Goal: Register for event/course: Sign up to attend an event or enroll in a course

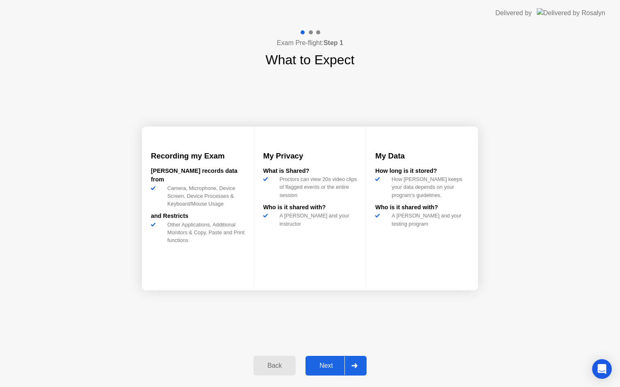
click at [325, 365] on div "Next" at bounding box center [326, 365] width 36 height 7
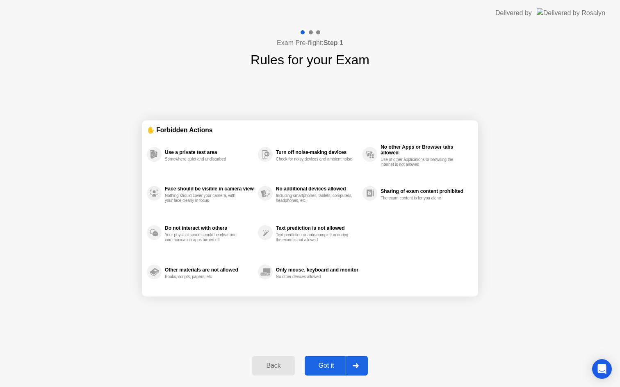
click at [325, 365] on div "Got it" at bounding box center [326, 365] width 39 height 7
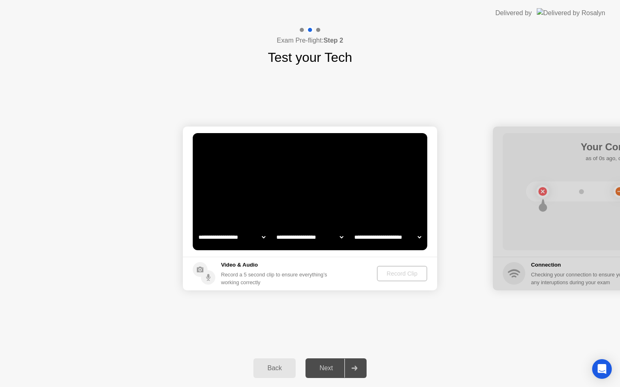
select select "**********"
select select "*******"
select select "**********"
click at [399, 276] on div "Record Clip" at bounding box center [402, 274] width 44 height 7
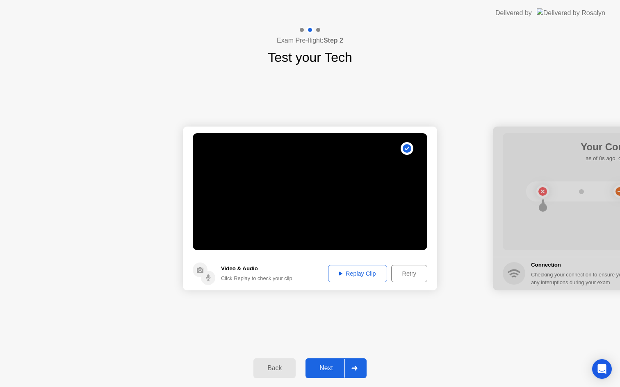
click at [328, 368] on div "Next" at bounding box center [326, 368] width 36 height 7
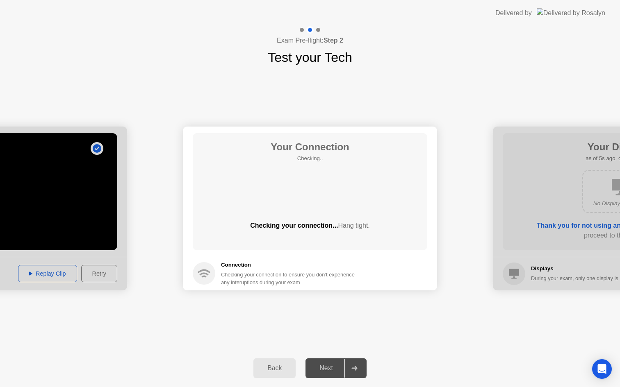
click at [333, 372] on div "Next" at bounding box center [326, 368] width 36 height 7
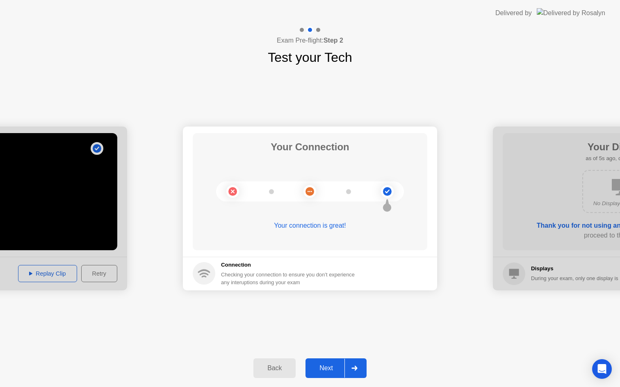
click at [333, 369] on div "Next" at bounding box center [326, 368] width 36 height 7
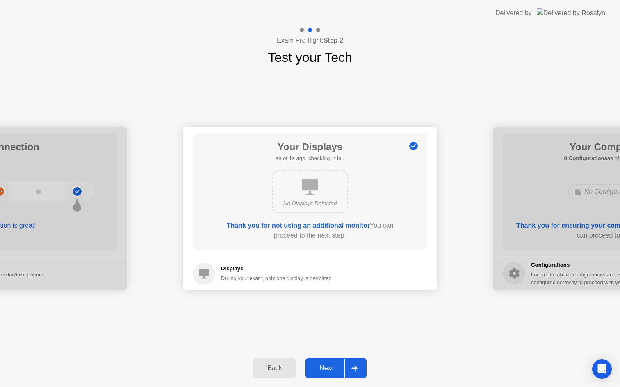
click at [333, 369] on div "Next" at bounding box center [326, 368] width 36 height 7
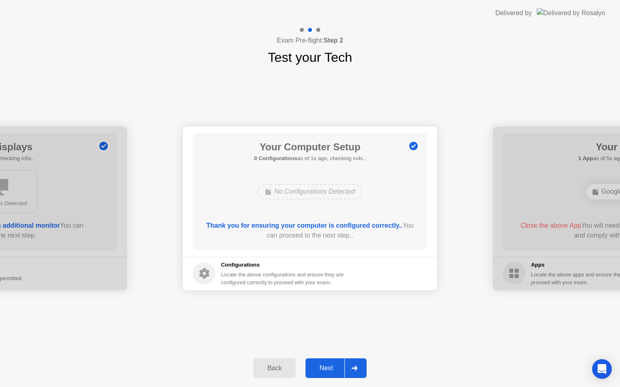
click at [333, 369] on div "Next" at bounding box center [326, 368] width 36 height 7
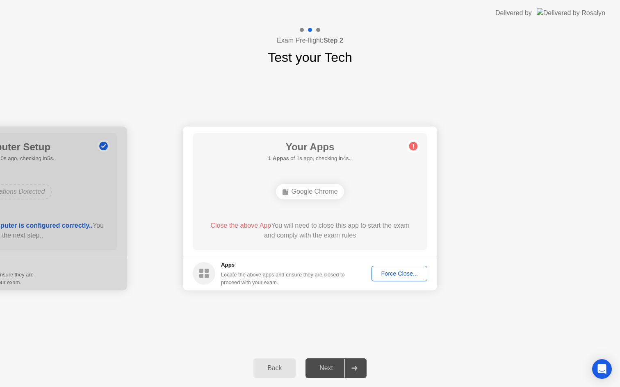
click at [399, 273] on div "Force Close..." at bounding box center [399, 274] width 50 height 7
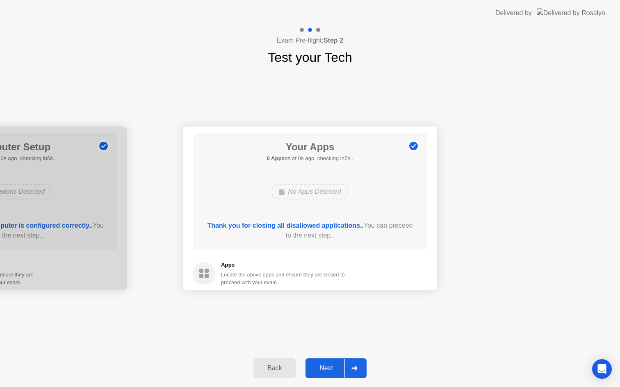
click at [325, 370] on div "Next" at bounding box center [326, 368] width 36 height 7
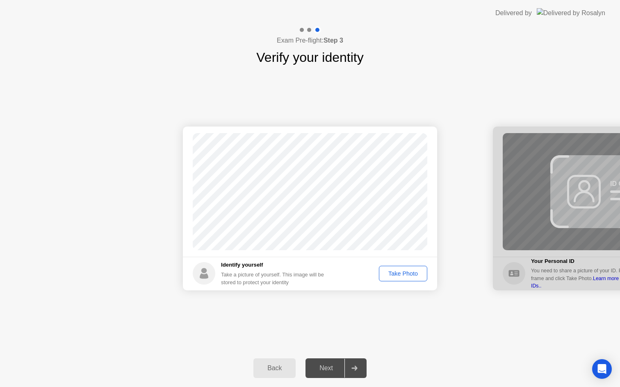
click at [396, 271] on div "Take Photo" at bounding box center [403, 274] width 43 height 7
click at [324, 369] on div "Next" at bounding box center [326, 368] width 36 height 7
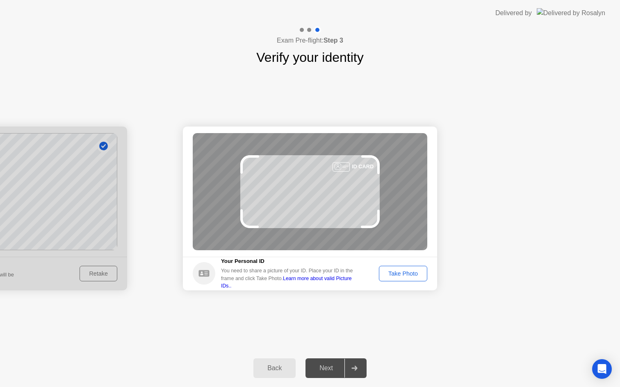
click at [413, 277] on div "Take Photo" at bounding box center [403, 274] width 43 height 7
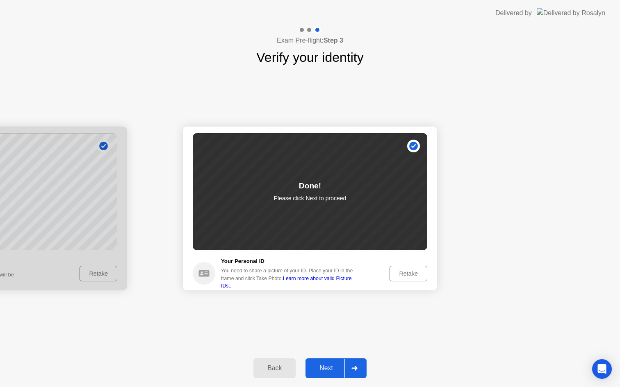
click at [326, 370] on div "Next" at bounding box center [326, 368] width 36 height 7
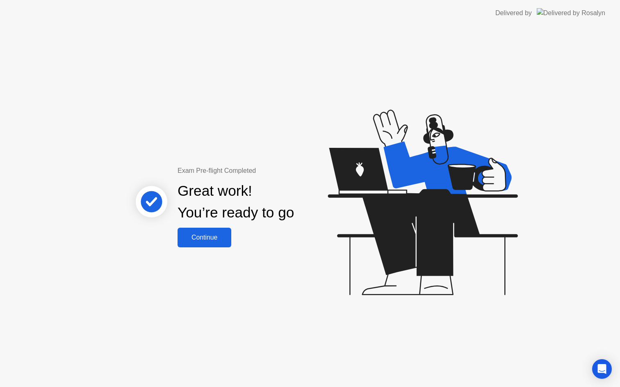
click at [214, 242] on button "Continue" at bounding box center [205, 238] width 54 height 20
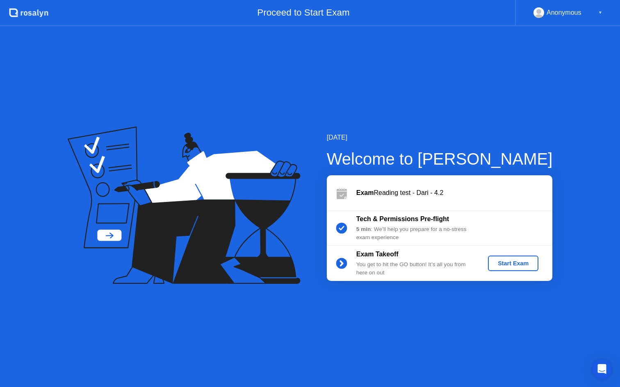
click at [519, 264] on div "Start Exam" at bounding box center [513, 263] width 44 height 7
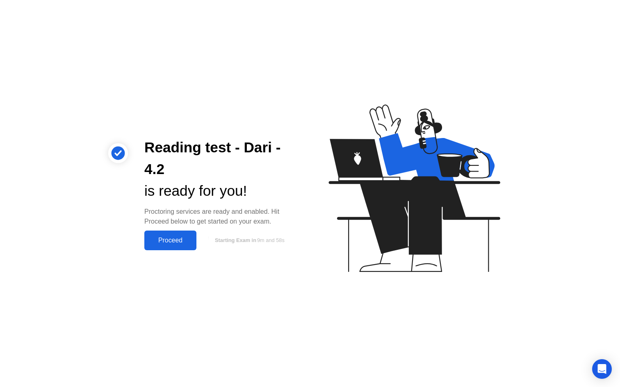
click at [171, 242] on div "Proceed" at bounding box center [170, 240] width 47 height 7
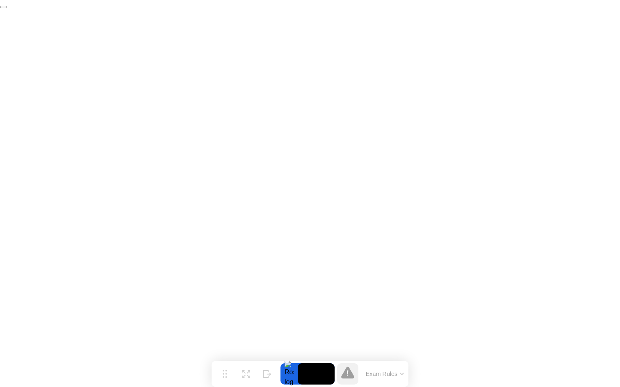
click div "End Proctoring Session"
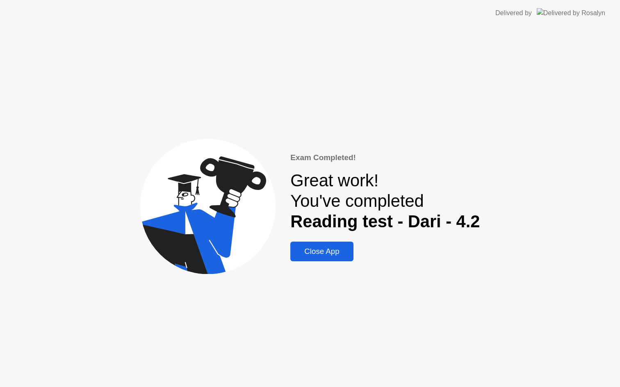
click at [325, 255] on div "Close App" at bounding box center [322, 251] width 58 height 9
